Goal: Information Seeking & Learning: Learn about a topic

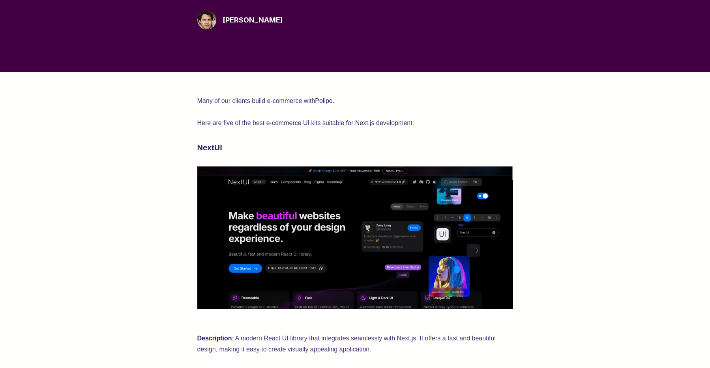
scroll to position [272, 0]
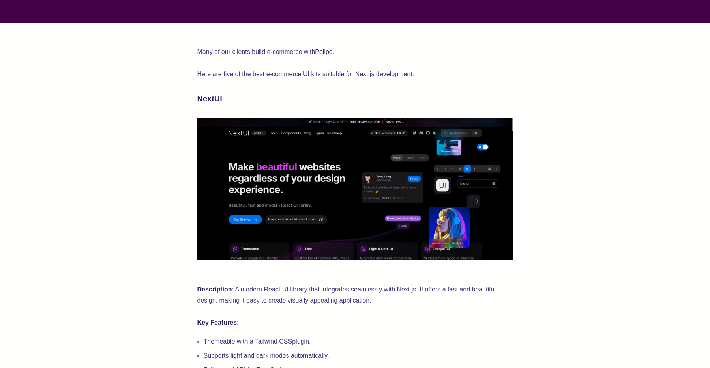
click at [266, 174] on img at bounding box center [355, 189] width 316 height 143
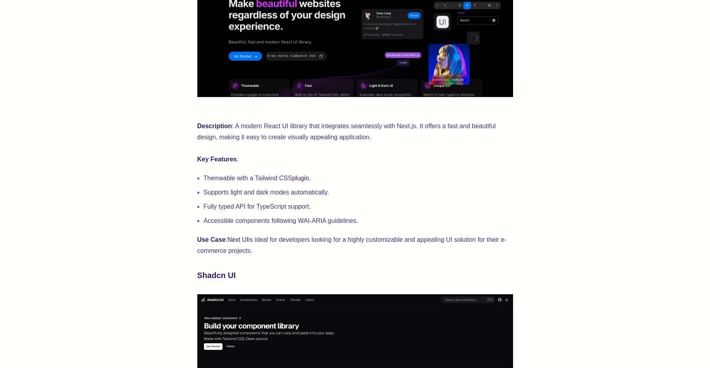
scroll to position [163, 0]
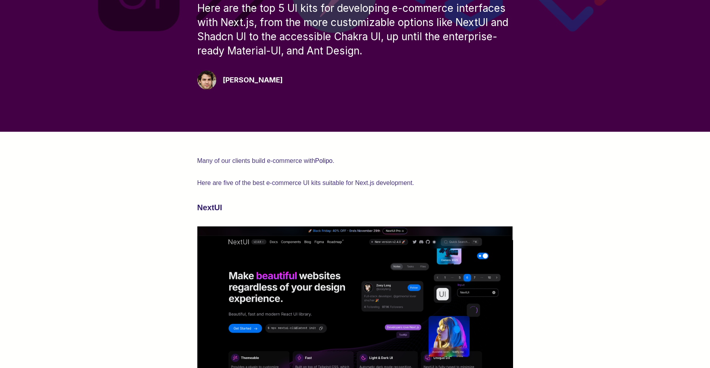
click at [213, 206] on strong "NextUI" at bounding box center [209, 207] width 25 height 9
copy strong "NextUI"
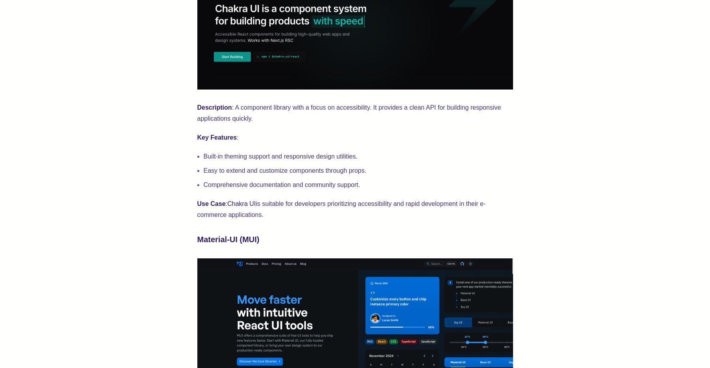
scroll to position [1253, 0]
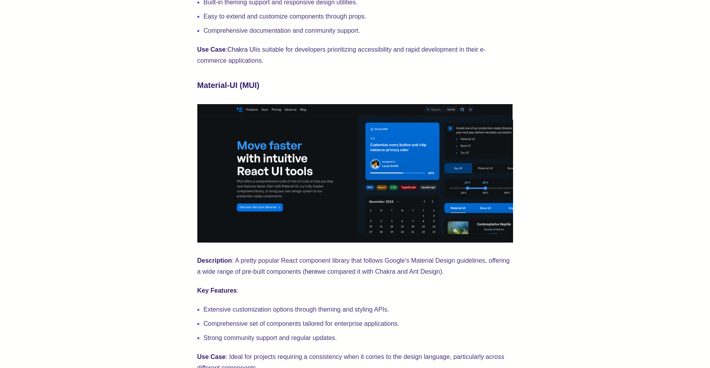
click at [248, 87] on strong "Material-UI (MUI)" at bounding box center [228, 85] width 62 height 9
click at [372, 84] on h3 "Material-UI (MUI)" at bounding box center [355, 85] width 316 height 13
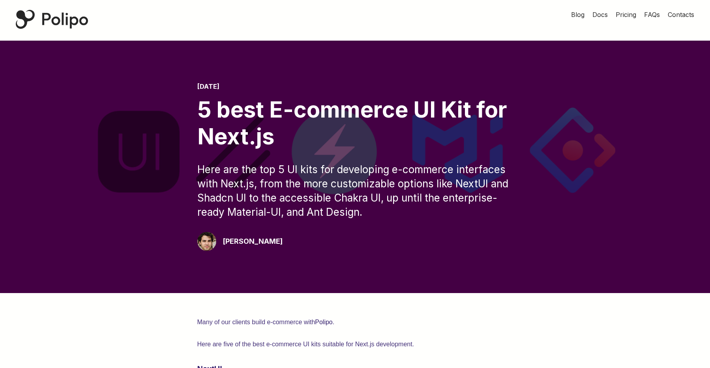
scroll to position [0, 0]
